Goal: Navigation & Orientation: Go to known website

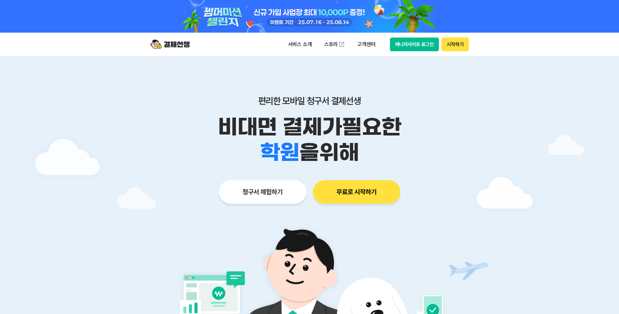
click at [424, 42] on button "매니저사이트 로그인" at bounding box center [414, 45] width 49 height 14
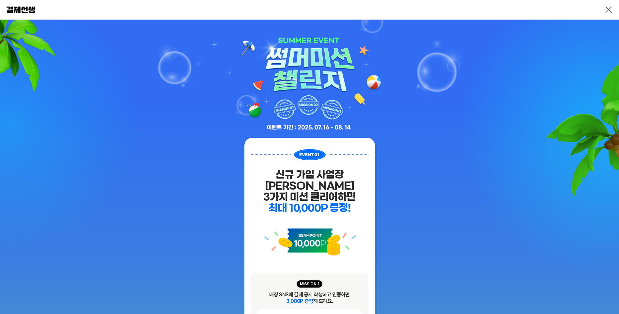
click at [605, 8] on link at bounding box center [609, 10] width 8 height 8
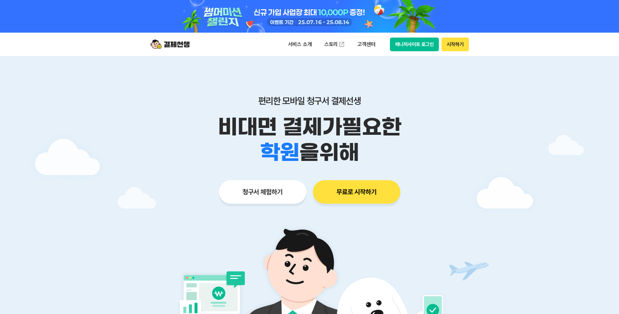
click at [418, 43] on button "매니저사이트 로그인" at bounding box center [414, 45] width 49 height 14
